Goal: Information Seeking & Learning: Learn about a topic

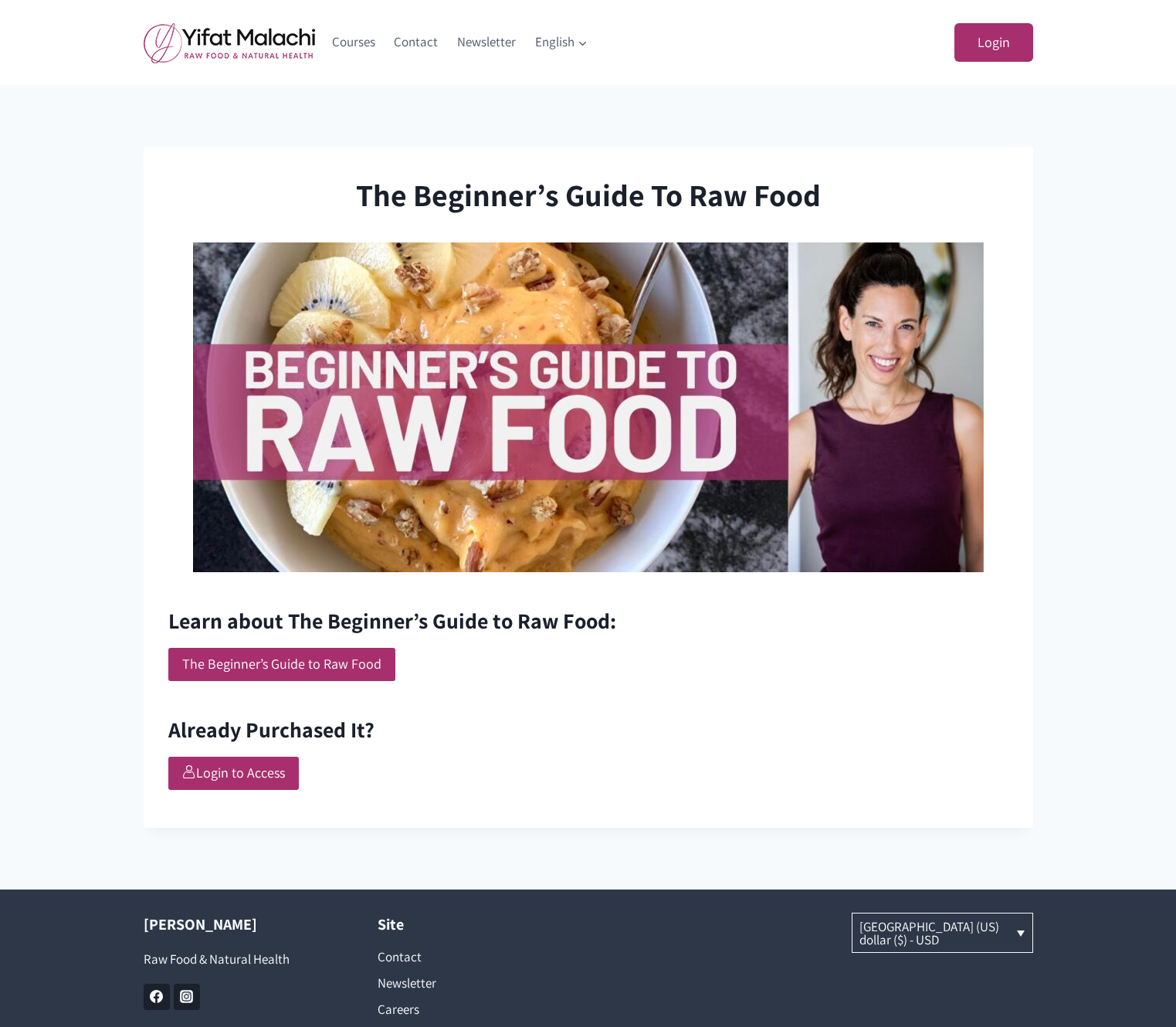
scroll to position [78, 0]
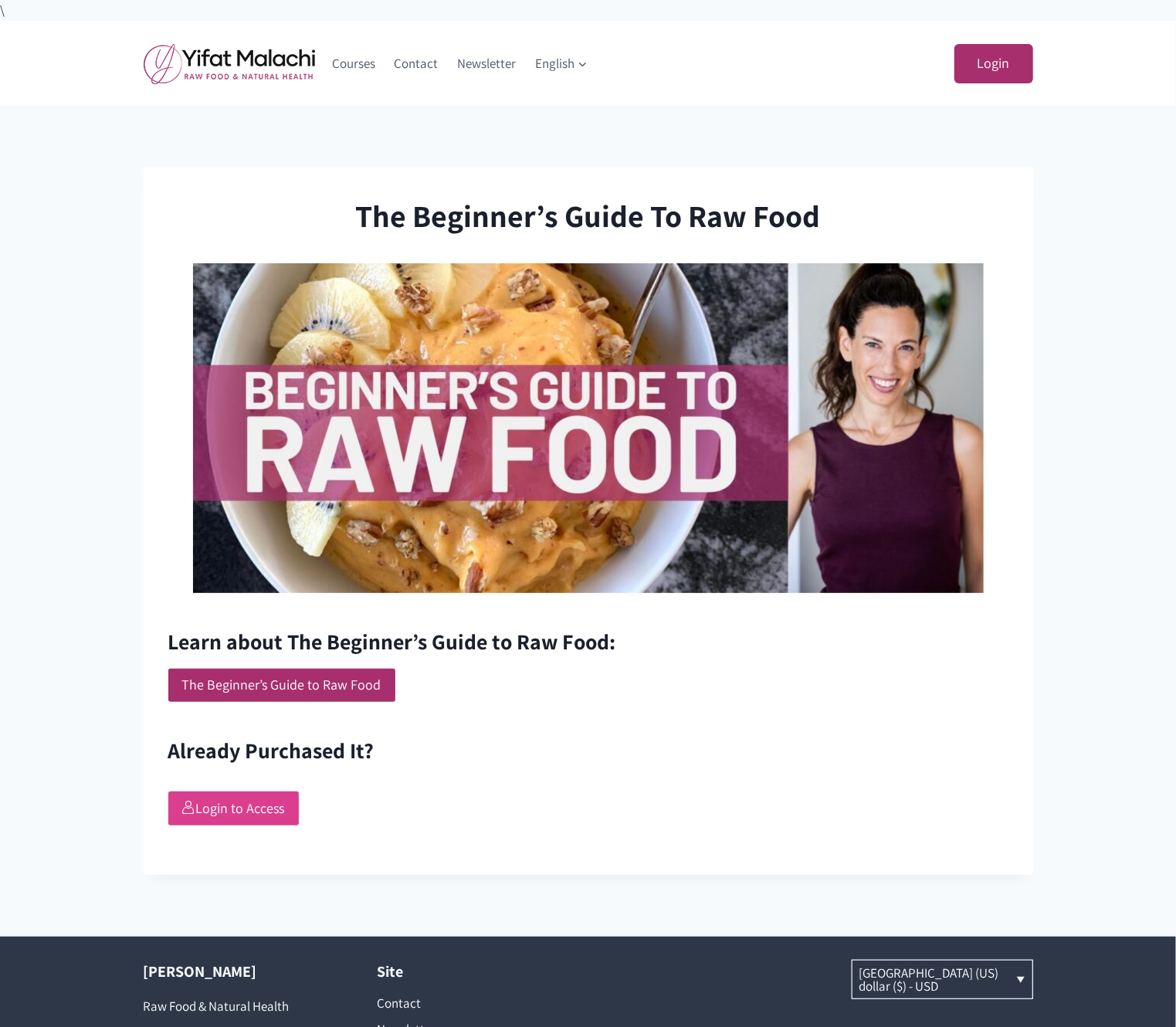
click at [256, 810] on link "Login to Access" at bounding box center [234, 808] width 131 height 33
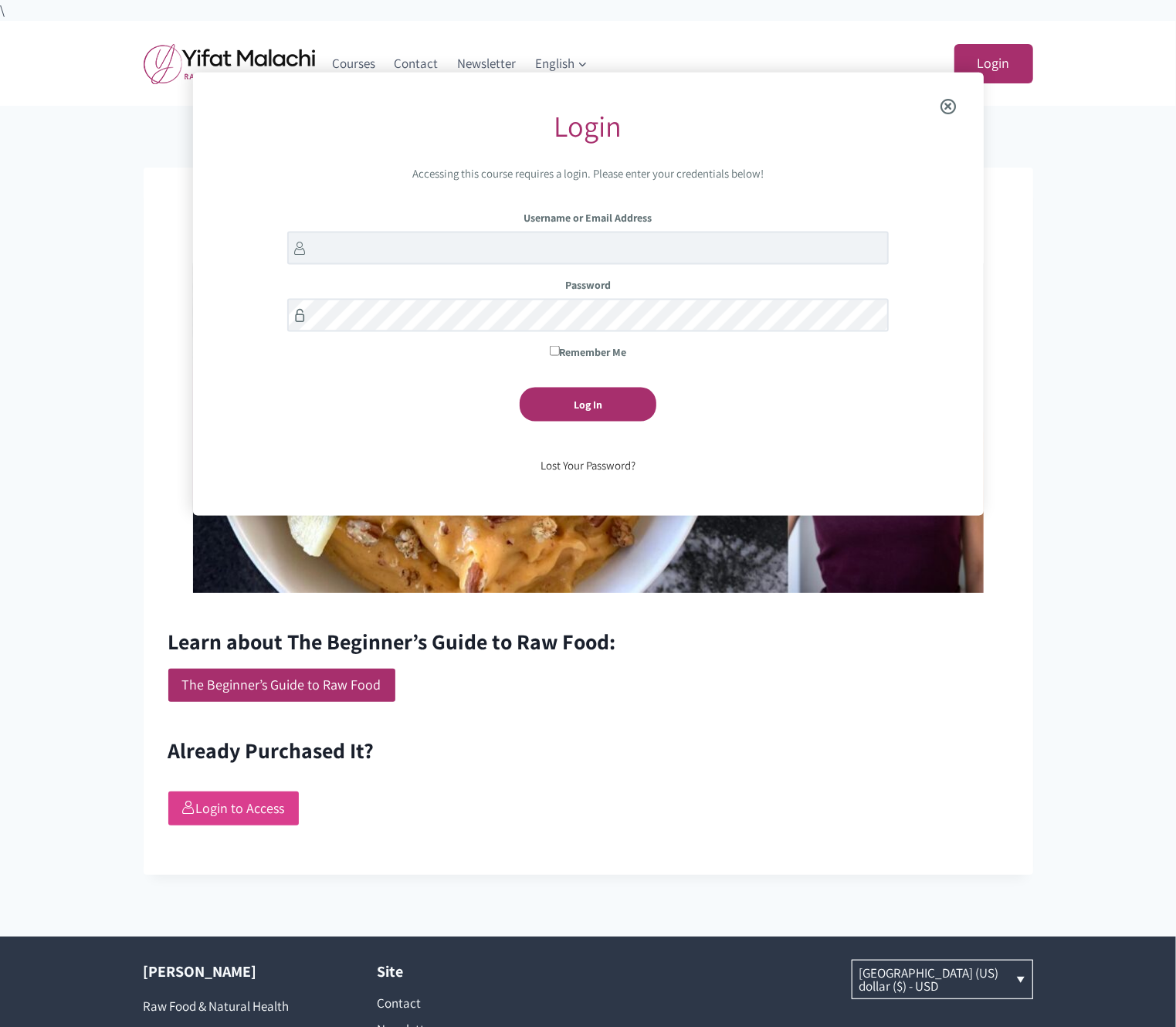
scroll to position [74, 0]
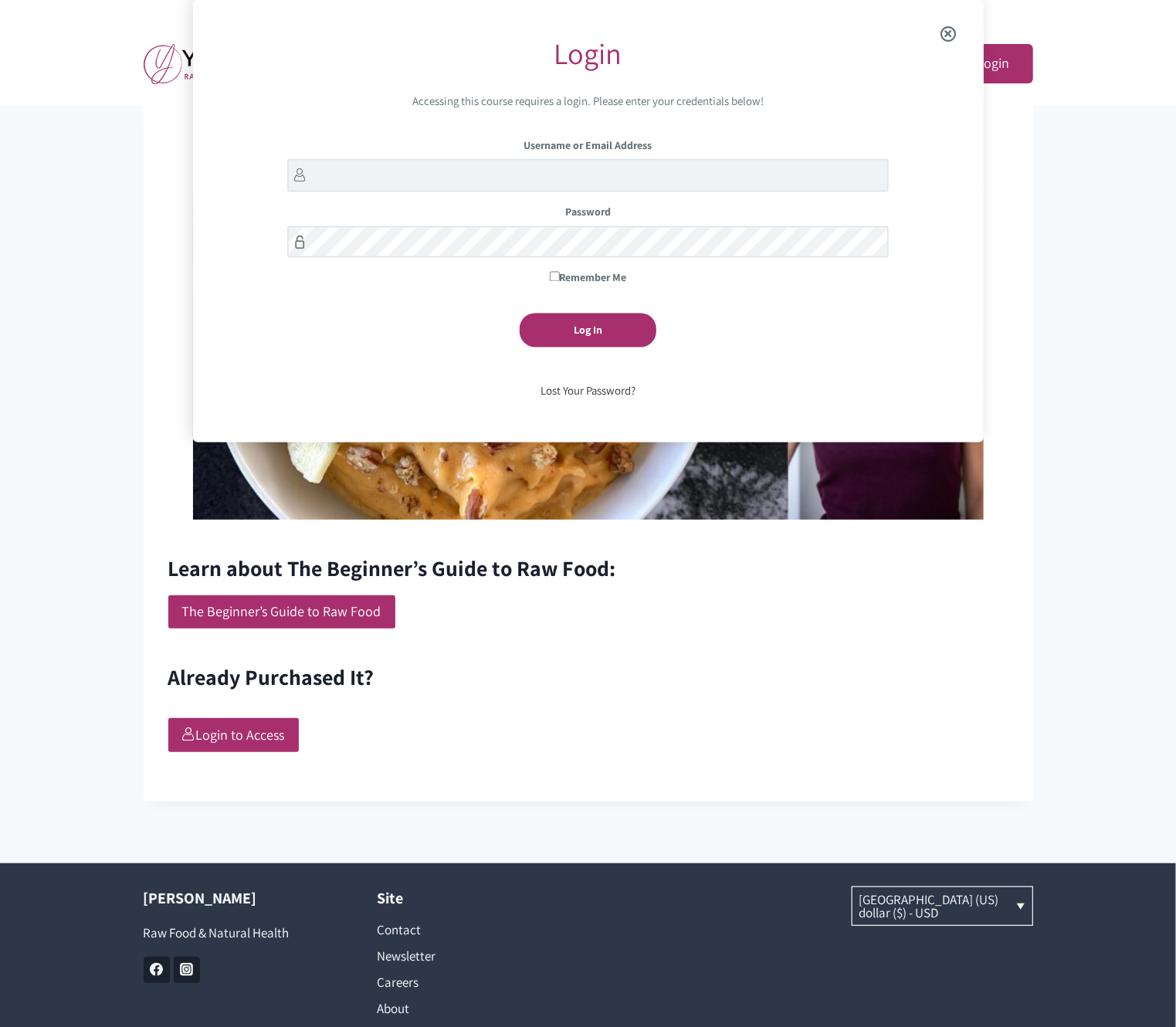
click at [950, 34] on span "Close the login modal" at bounding box center [948, 33] width 60 height 50
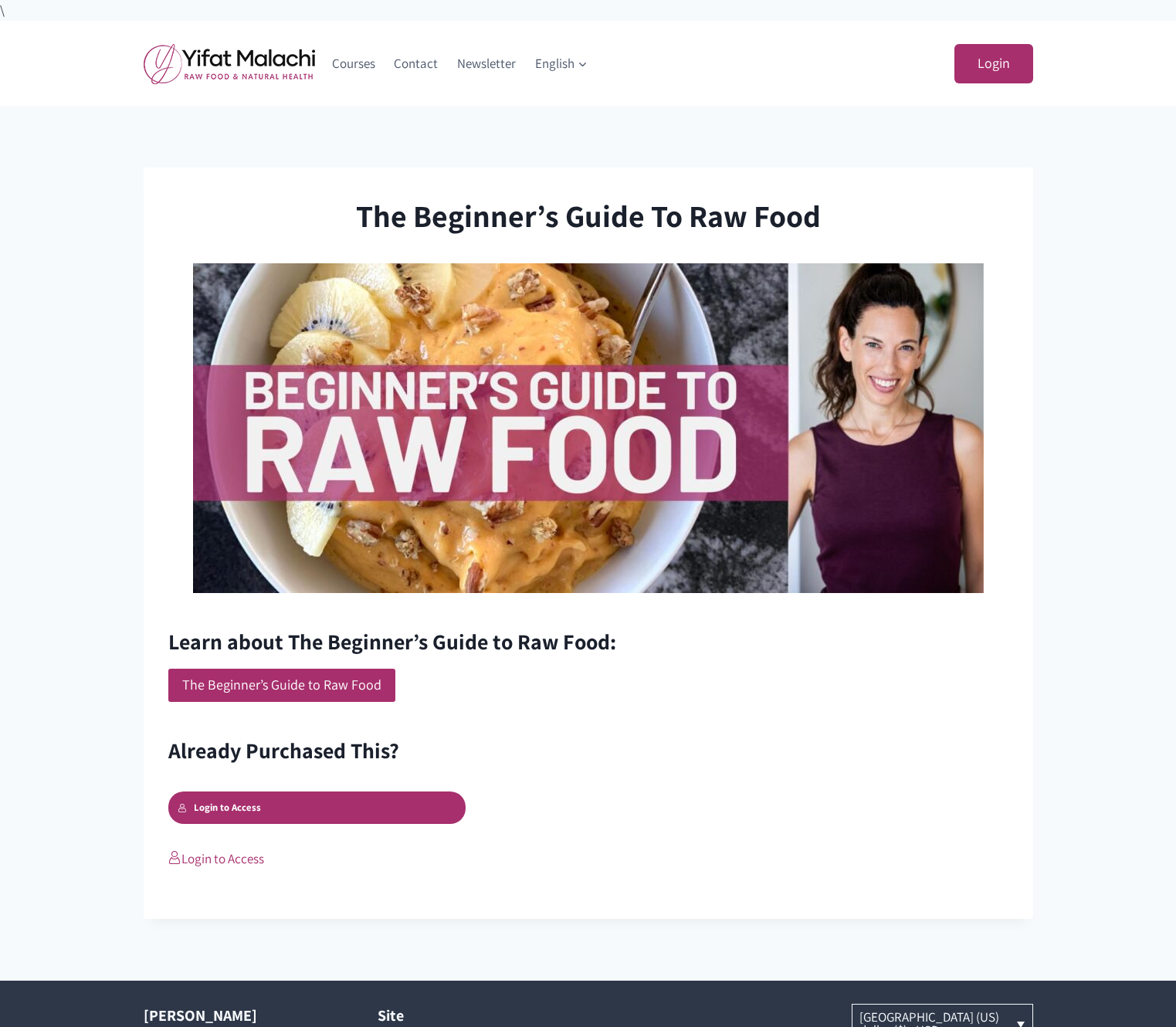
scroll to position [74, 0]
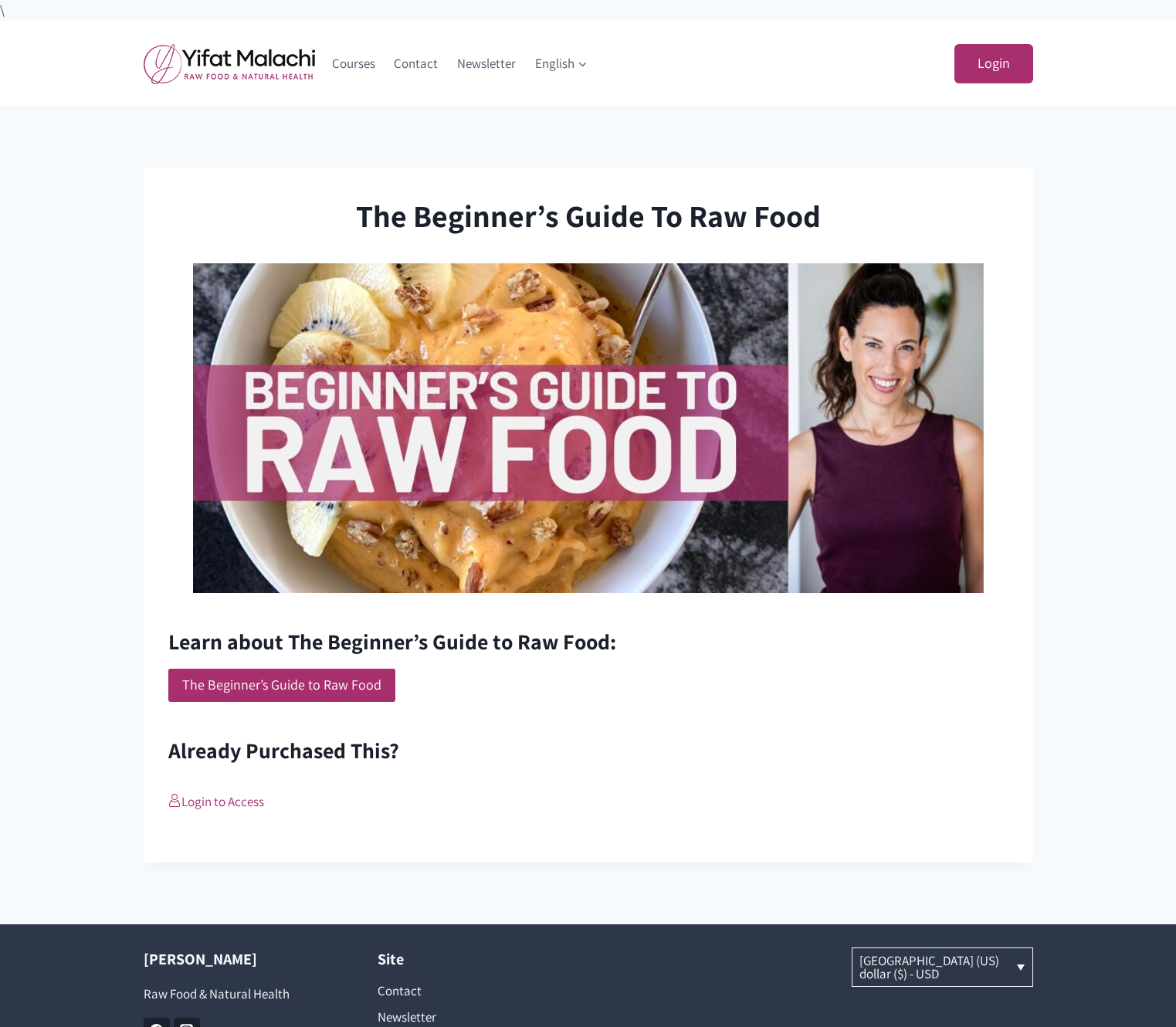
scroll to position [74, 0]
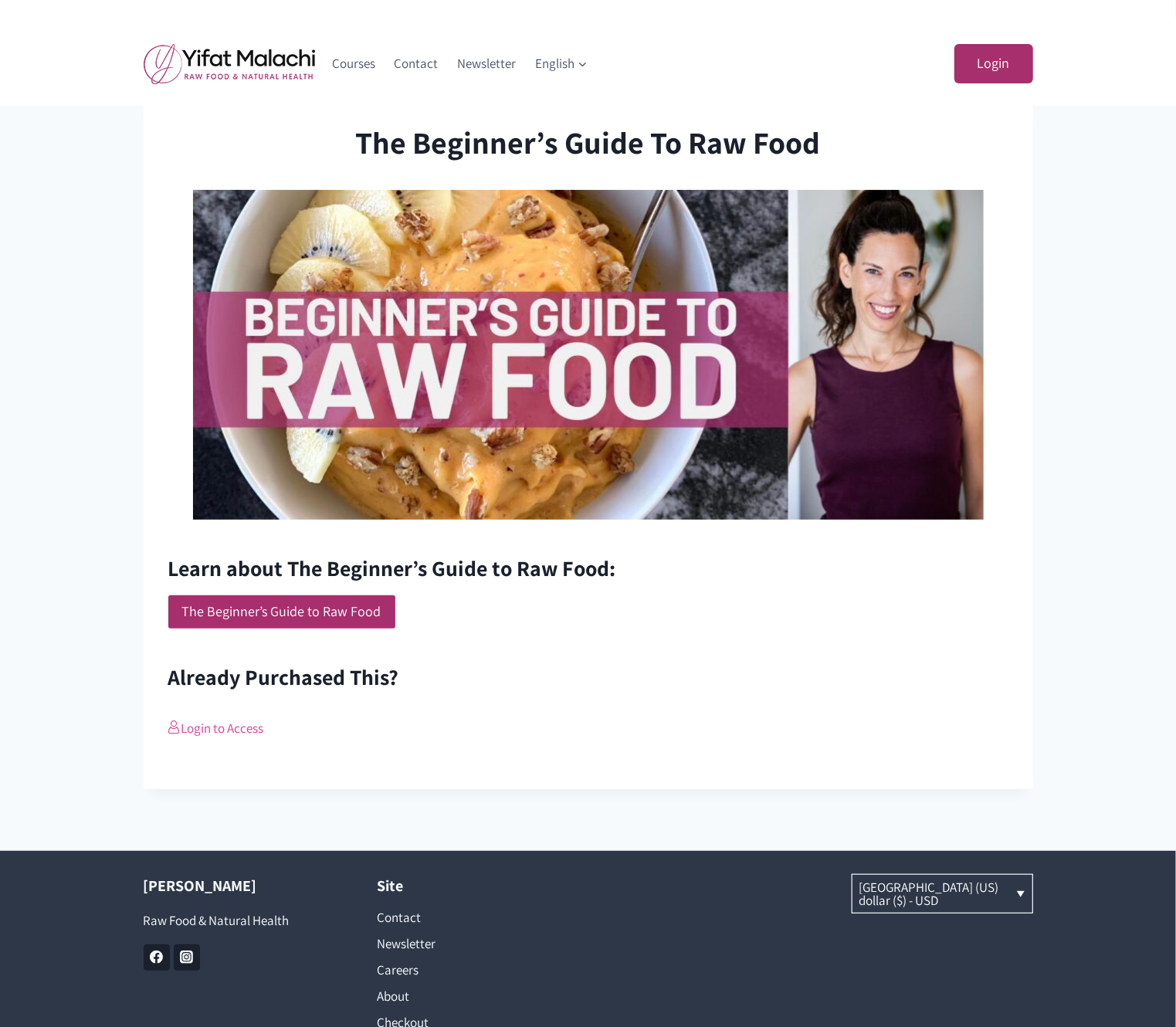
click at [227, 726] on link "Login to Access" at bounding box center [216, 728] width 96 height 17
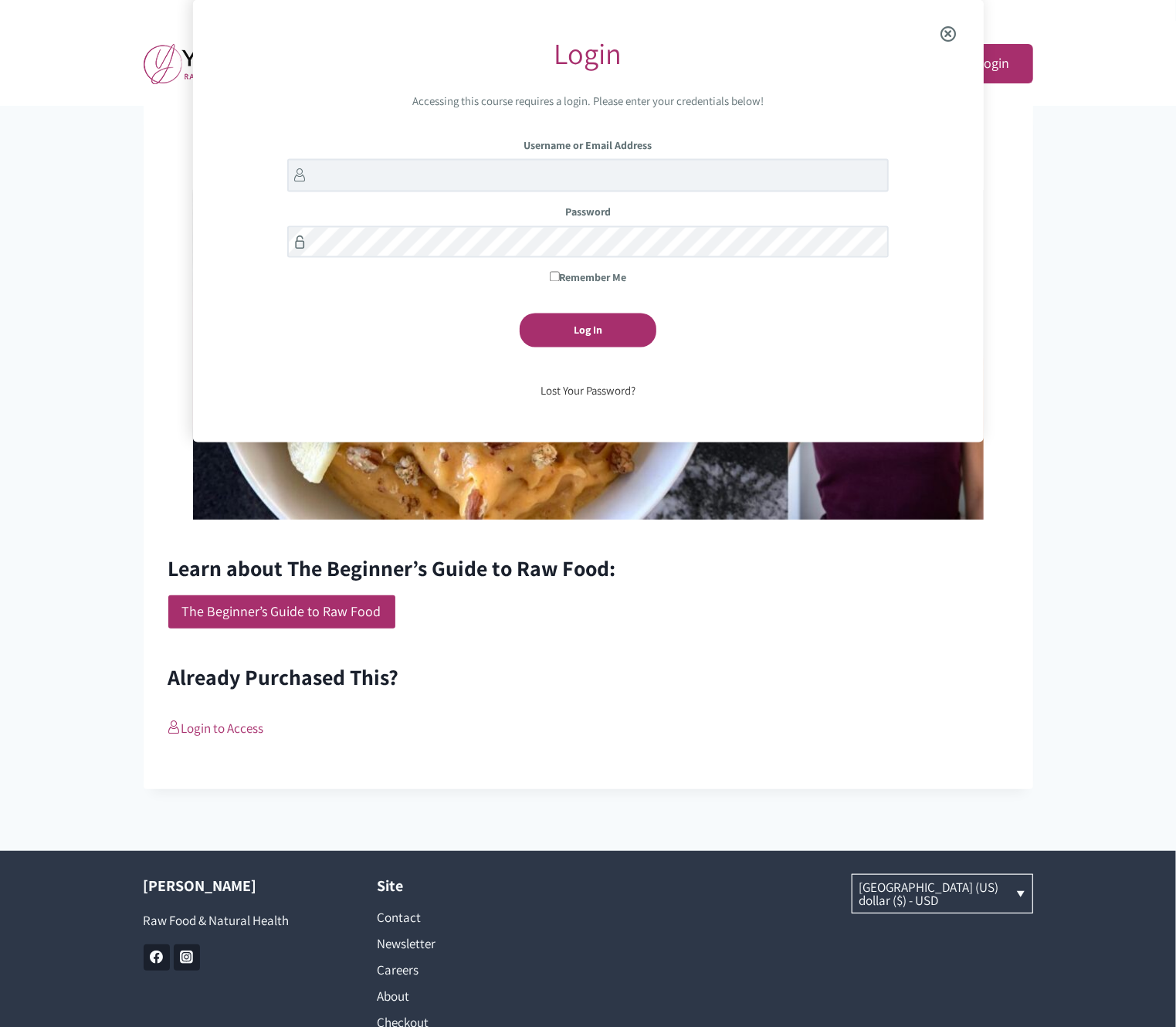
click at [942, 36] on span "Close the login modal" at bounding box center [948, 33] width 60 height 50
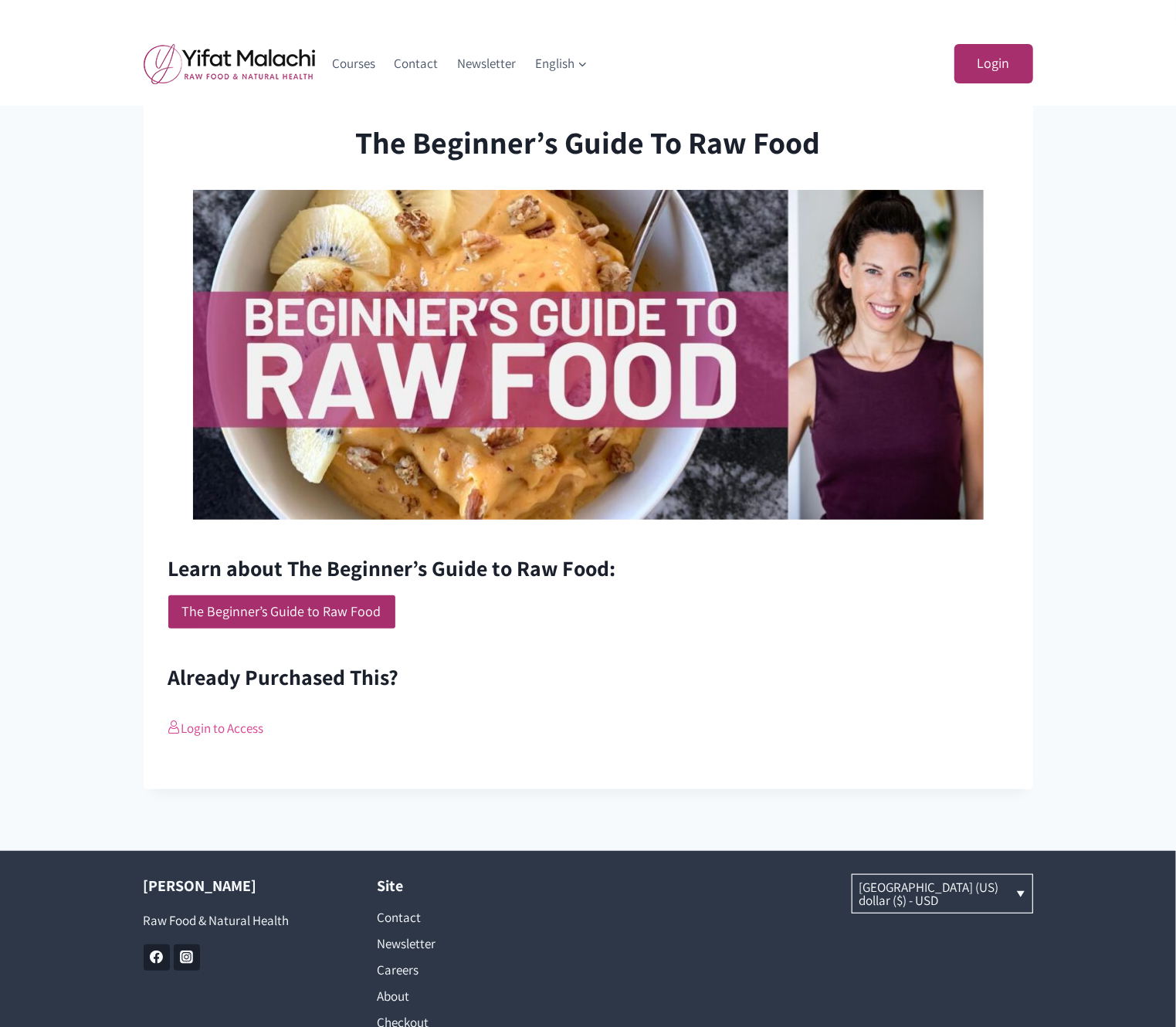
click at [250, 728] on link "Login to Access" at bounding box center [216, 728] width 96 height 17
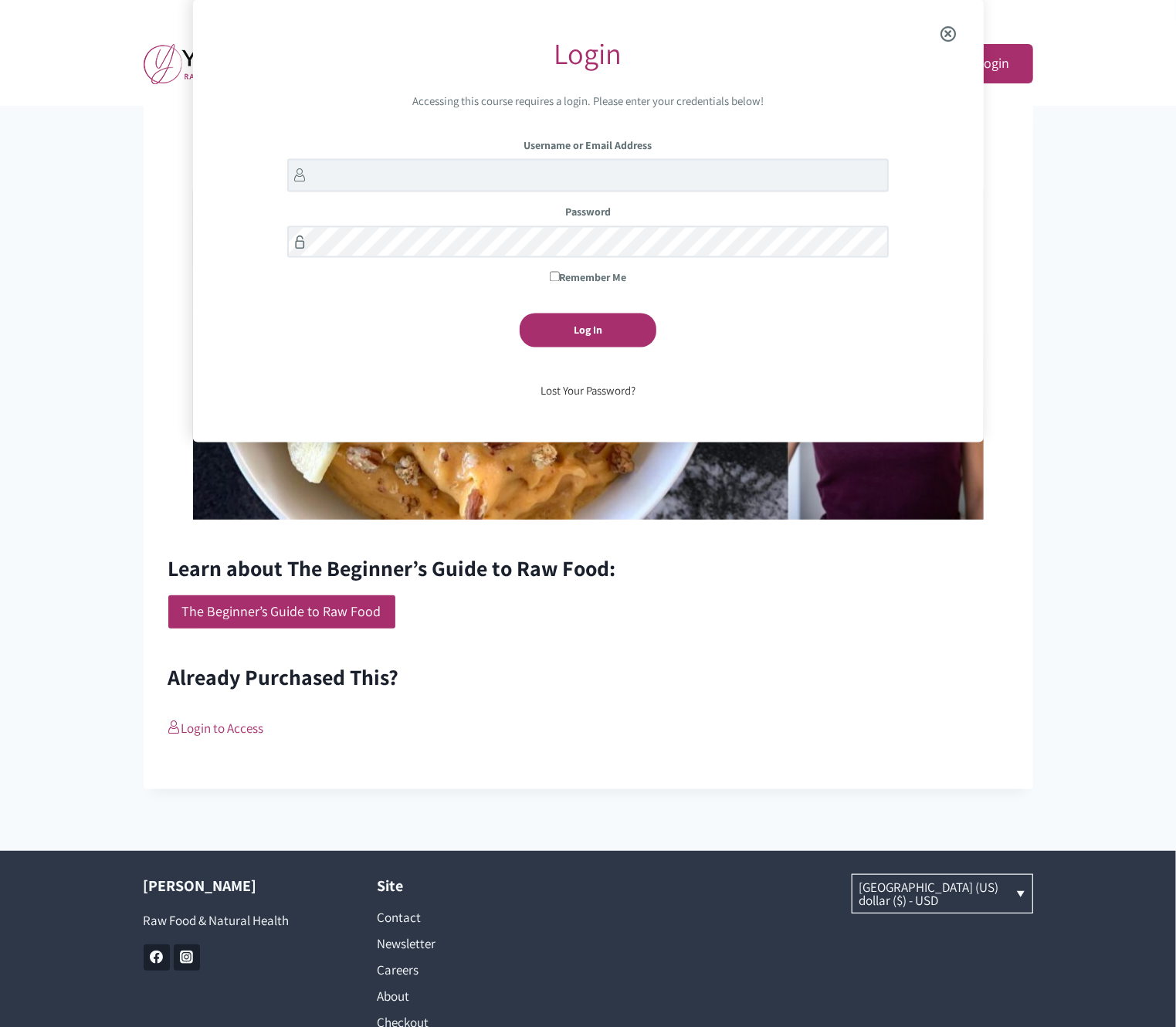
click at [951, 33] on span "Close the login modal" at bounding box center [948, 33] width 60 height 50
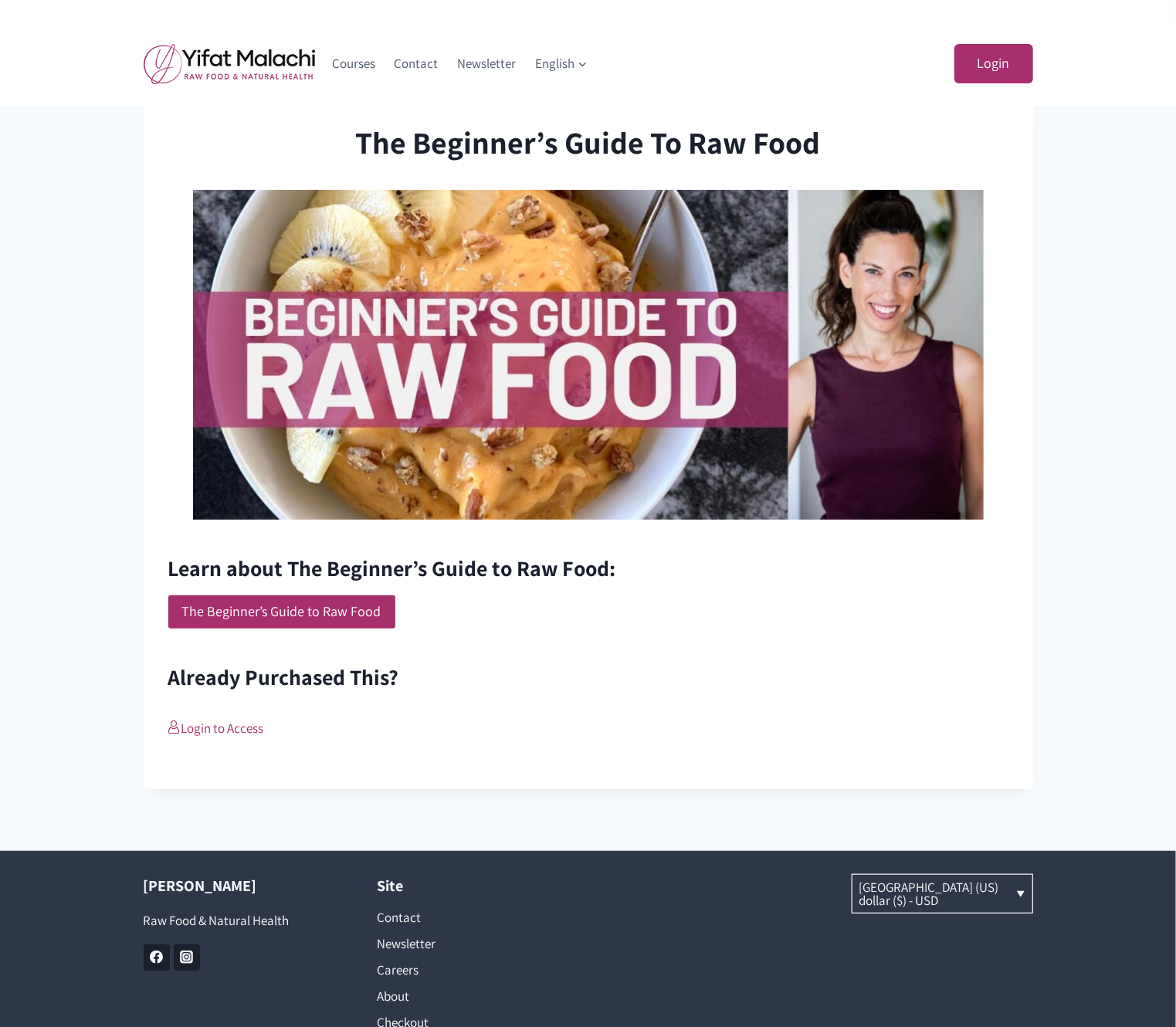
click at [542, 678] on h2 "Already Purchased This?" at bounding box center [588, 677] width 840 height 33
